Goal: Transaction & Acquisition: Purchase product/service

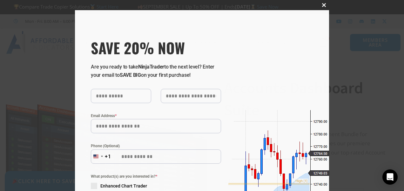
click at [322, 5] on span "SAVE 20% NOW popup" at bounding box center [324, 5] width 10 height 4
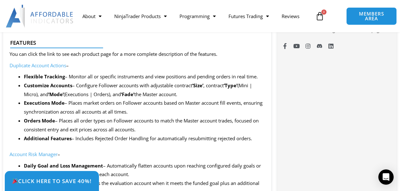
scroll to position [445, 0]
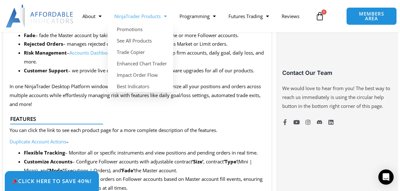
click at [136, 20] on link "NinjaTrader Products" at bounding box center [140, 16] width 65 height 15
